Goal: Contribute content

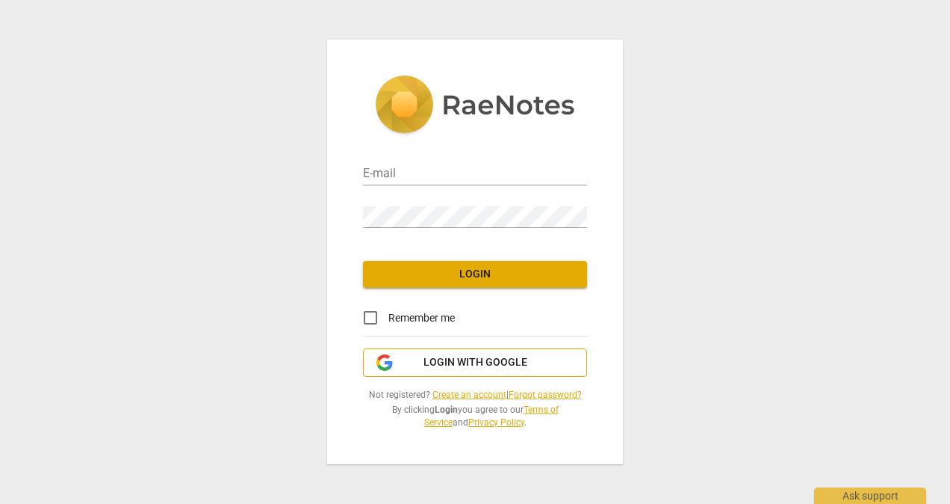
click at [460, 368] on span "Login with Google" at bounding box center [476, 362] width 104 height 15
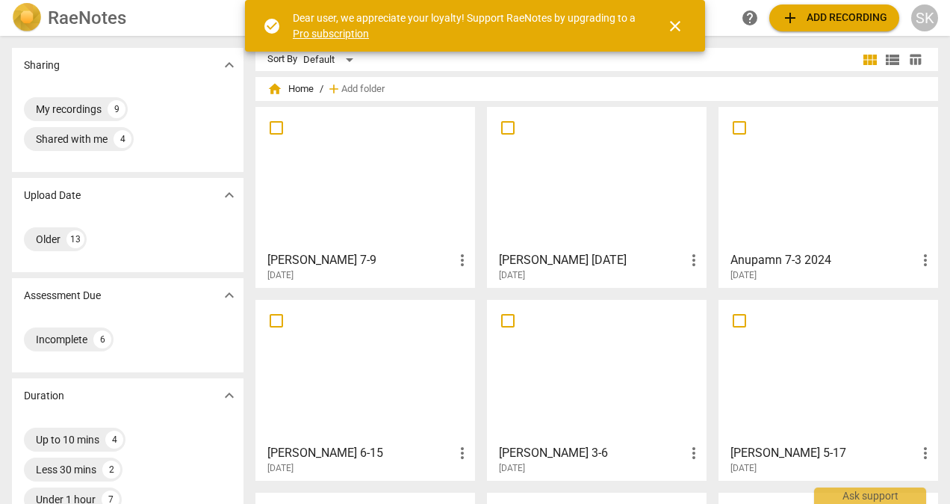
click at [677, 25] on span "close" at bounding box center [675, 26] width 18 height 18
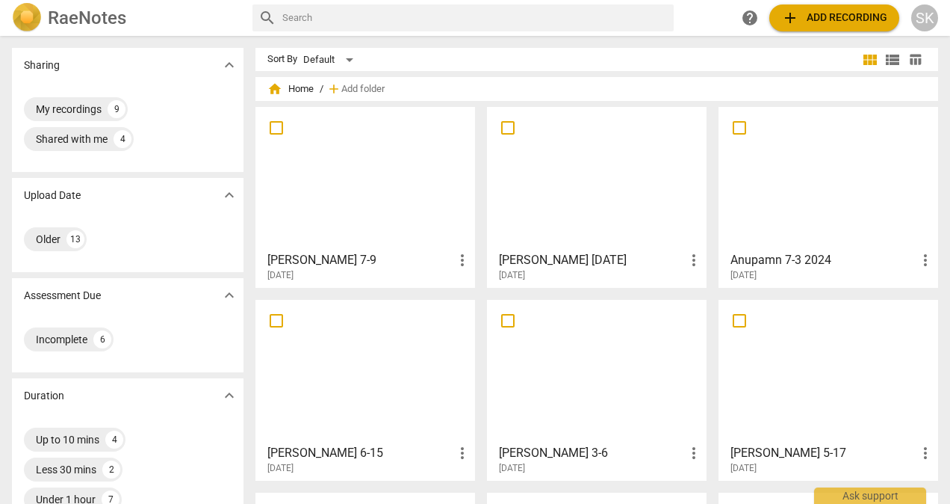
click at [823, 15] on span "add Add recording" at bounding box center [834, 18] width 106 height 18
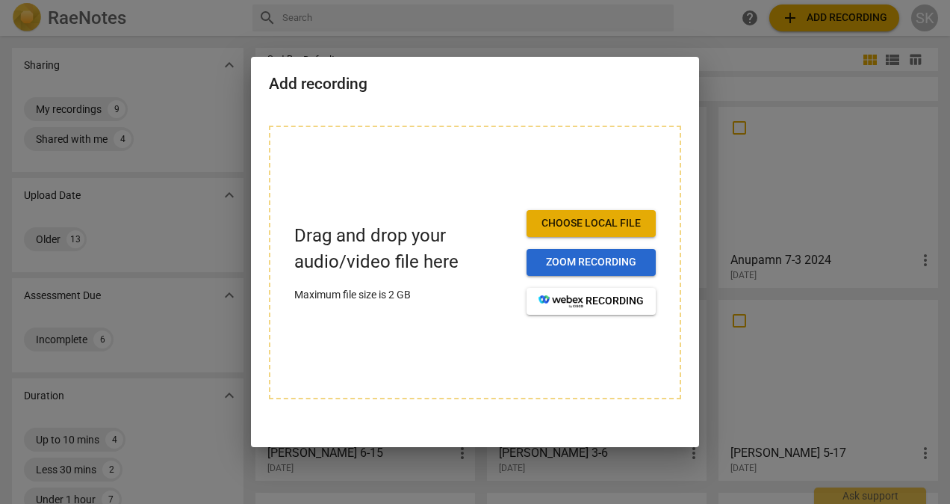
click at [568, 263] on span "Zoom recording" at bounding box center [591, 262] width 105 height 15
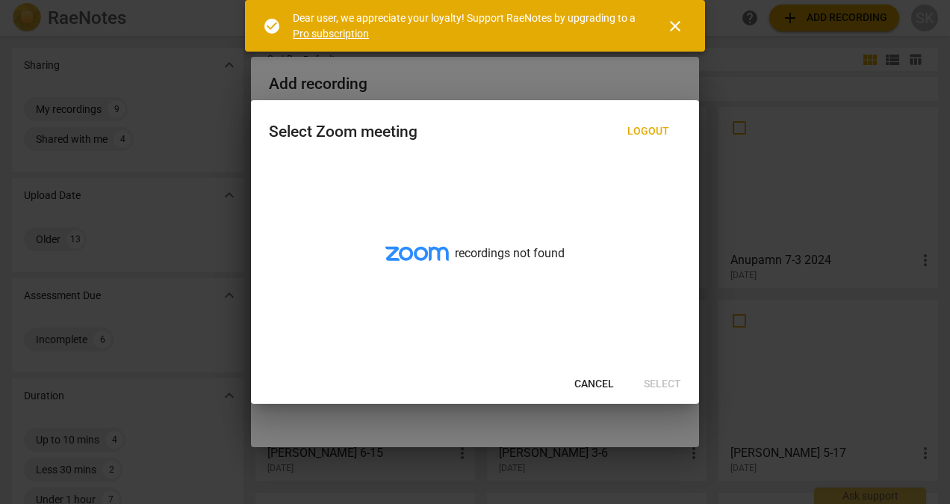
click at [674, 23] on span "close" at bounding box center [675, 26] width 18 height 18
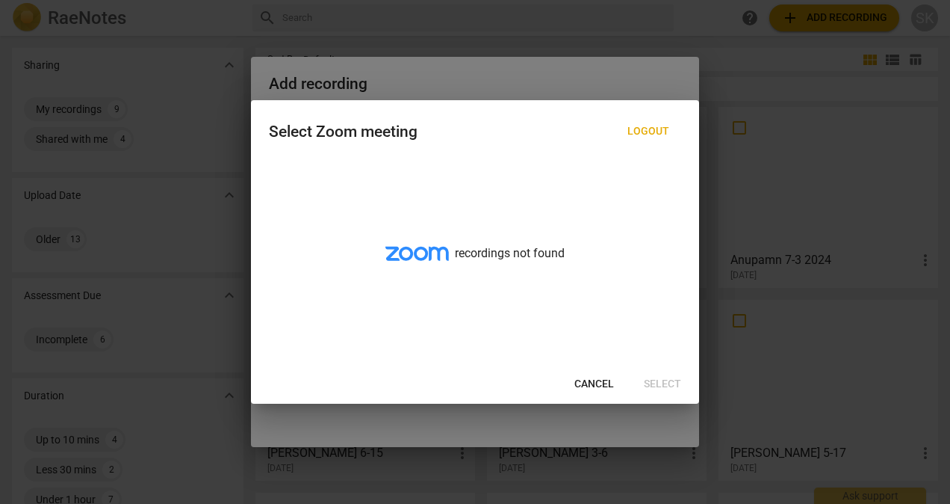
click at [583, 381] on span "Cancel" at bounding box center [594, 384] width 40 height 15
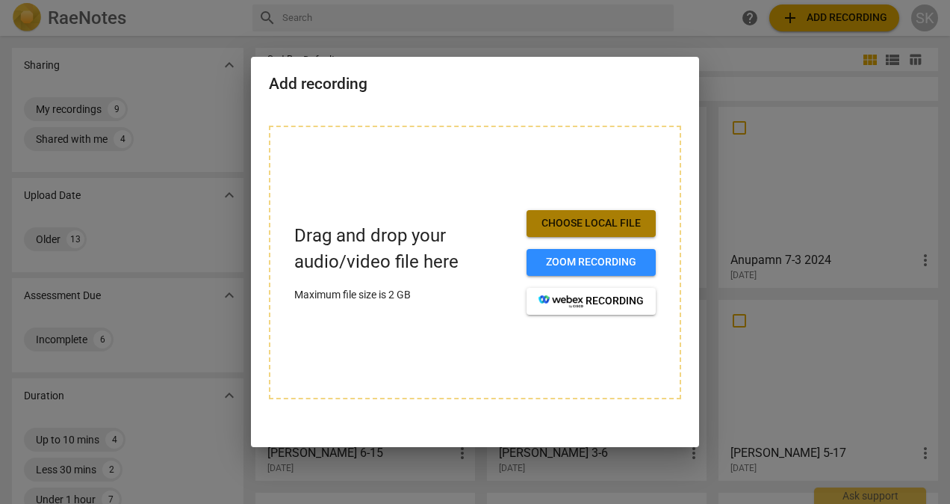
click at [568, 224] on span "Choose local file" at bounding box center [591, 223] width 105 height 15
